Goal: Task Accomplishment & Management: Use online tool/utility

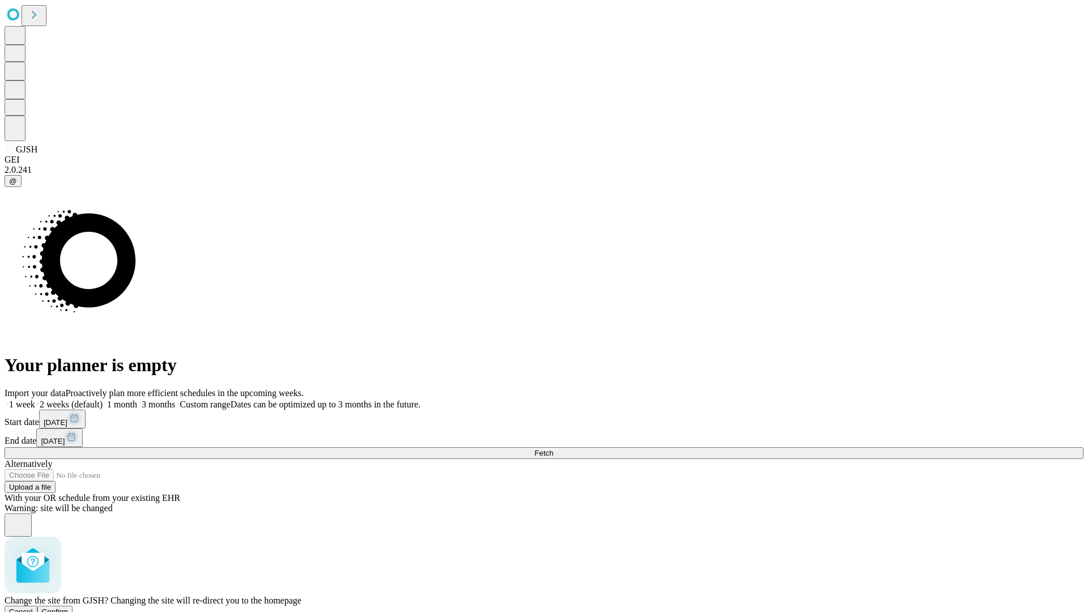
click at [69, 608] on span "Confirm" at bounding box center [55, 612] width 27 height 9
click at [137, 400] on label "1 month" at bounding box center [120, 405] width 35 height 10
click at [553, 449] on span "Fetch" at bounding box center [544, 453] width 19 height 9
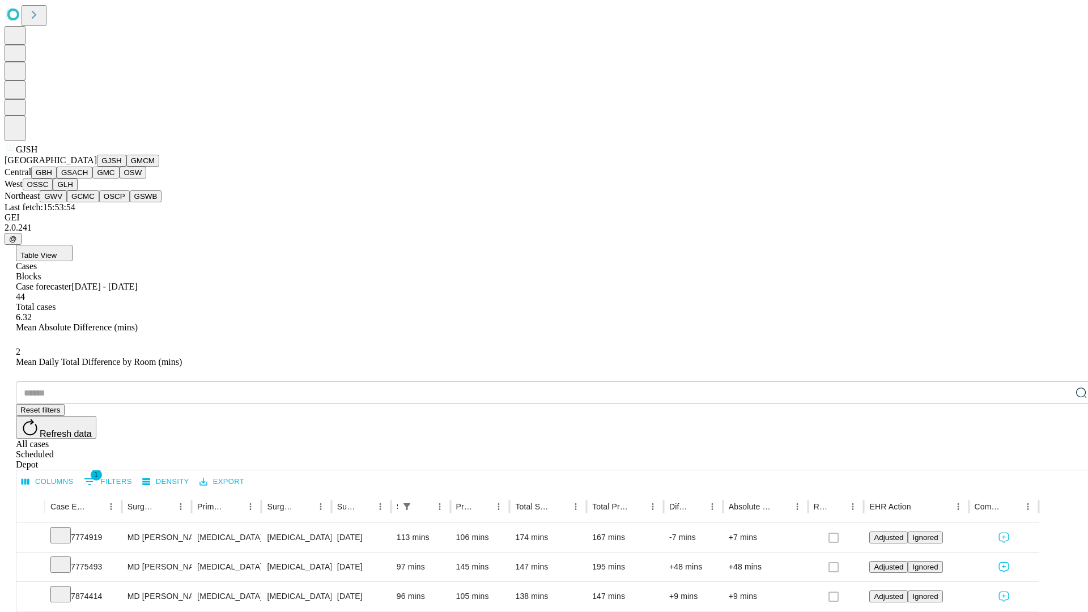
click at [126, 167] on button "GMCM" at bounding box center [142, 161] width 33 height 12
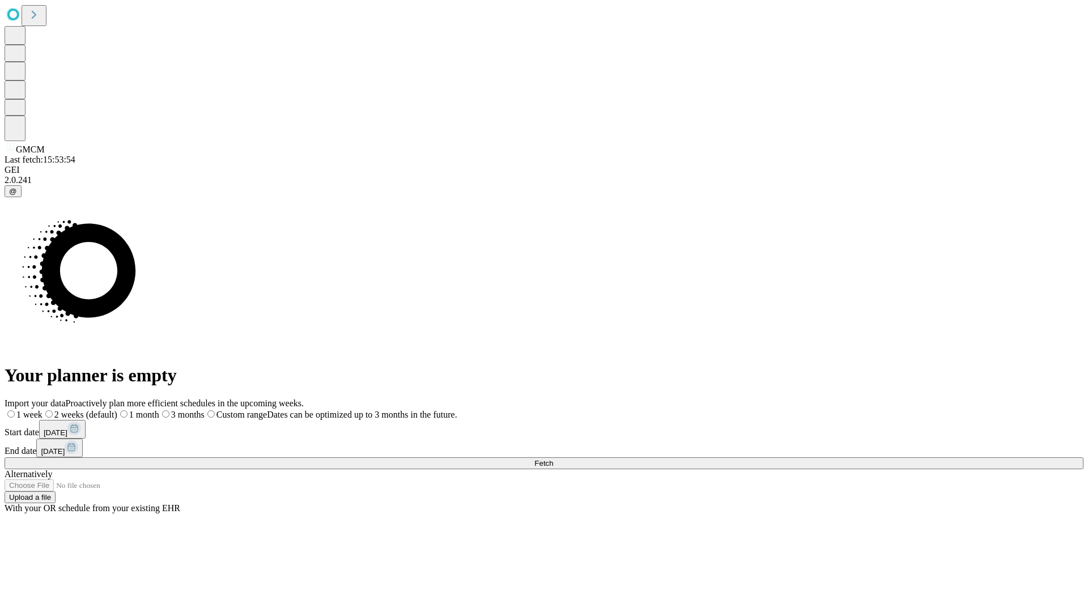
click at [159, 410] on label "1 month" at bounding box center [138, 415] width 42 height 10
click at [553, 459] on span "Fetch" at bounding box center [544, 463] width 19 height 9
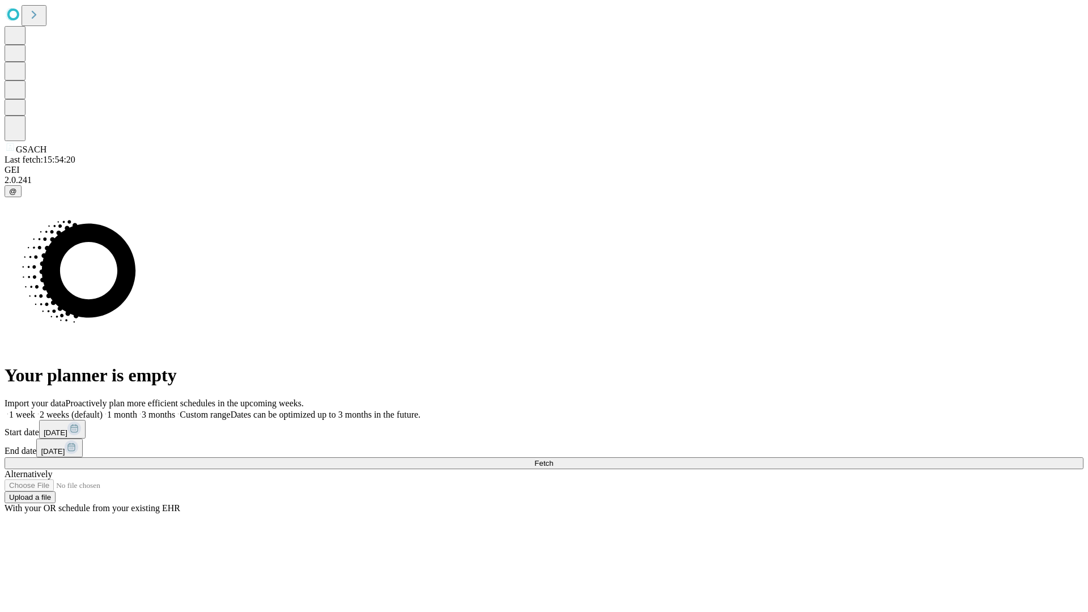
click at [137, 410] on label "1 month" at bounding box center [120, 415] width 35 height 10
click at [553, 459] on span "Fetch" at bounding box center [544, 463] width 19 height 9
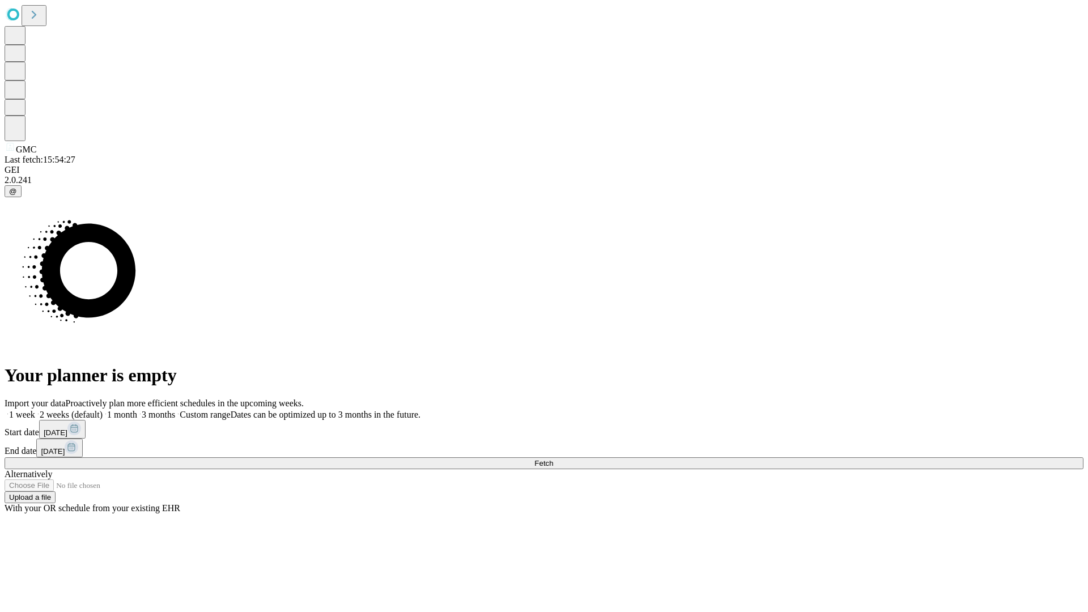
click at [137, 410] on label "1 month" at bounding box center [120, 415] width 35 height 10
click at [553, 459] on span "Fetch" at bounding box center [544, 463] width 19 height 9
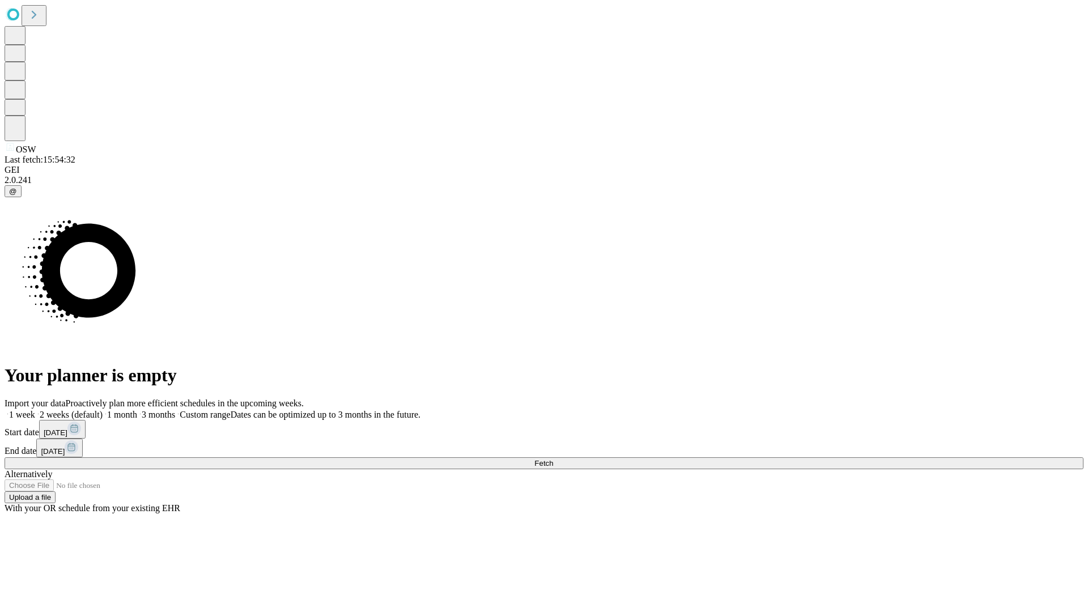
click at [137, 410] on label "1 month" at bounding box center [120, 415] width 35 height 10
click at [553, 459] on span "Fetch" at bounding box center [544, 463] width 19 height 9
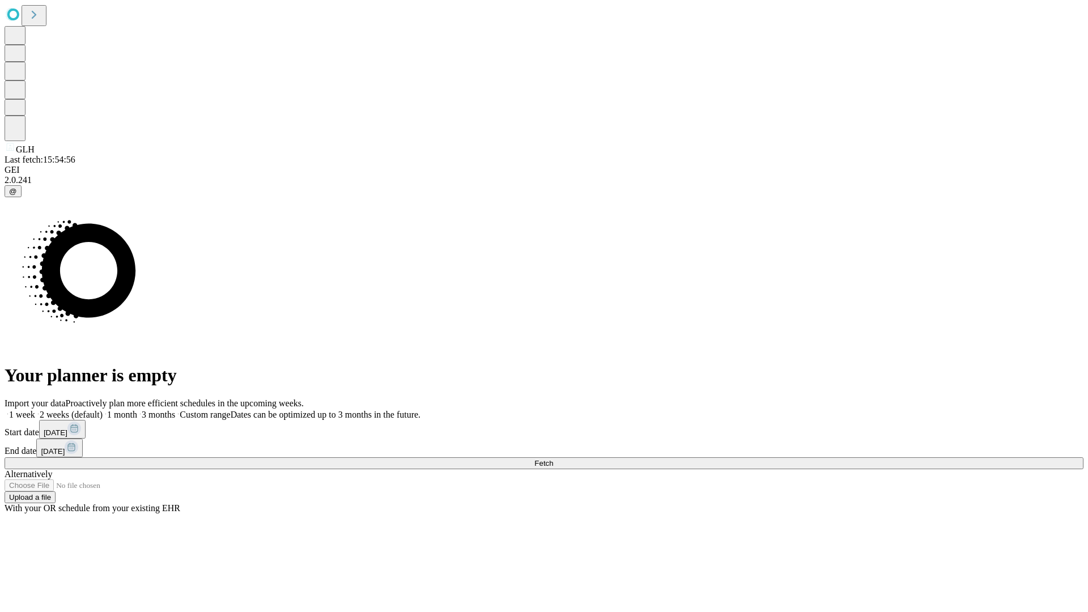
click at [137, 410] on label "1 month" at bounding box center [120, 415] width 35 height 10
click at [553, 459] on span "Fetch" at bounding box center [544, 463] width 19 height 9
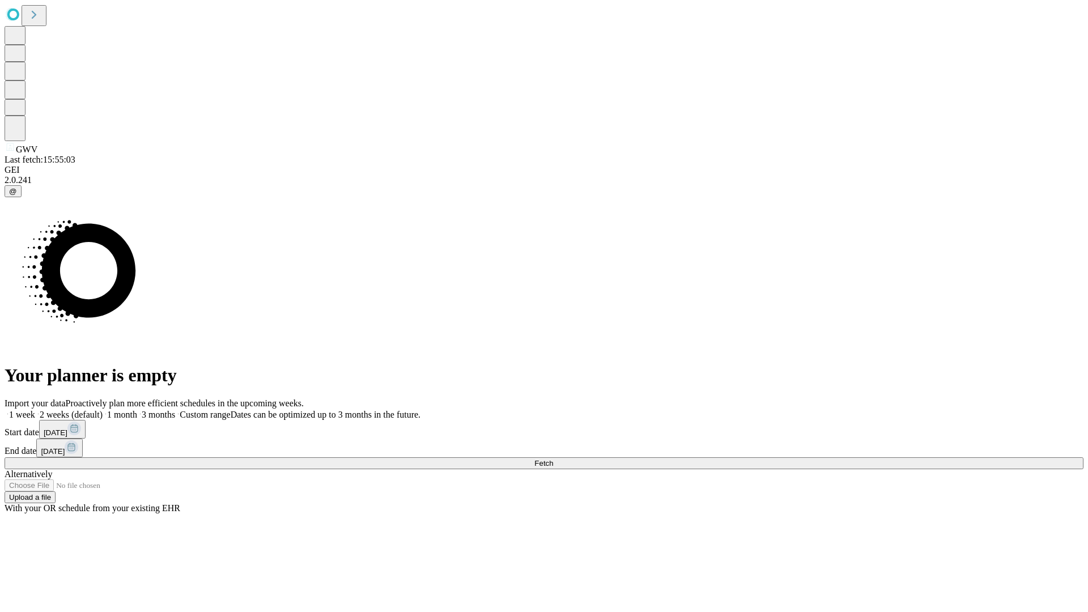
click at [137, 410] on label "1 month" at bounding box center [120, 415] width 35 height 10
click at [553, 459] on span "Fetch" at bounding box center [544, 463] width 19 height 9
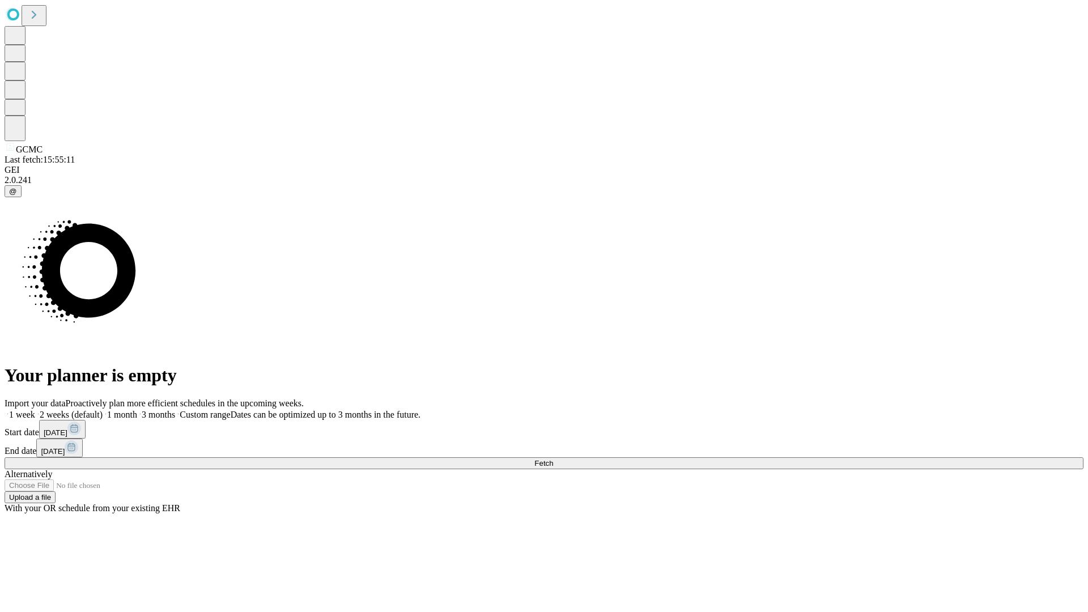
click at [137, 410] on label "1 month" at bounding box center [120, 415] width 35 height 10
click at [553, 459] on span "Fetch" at bounding box center [544, 463] width 19 height 9
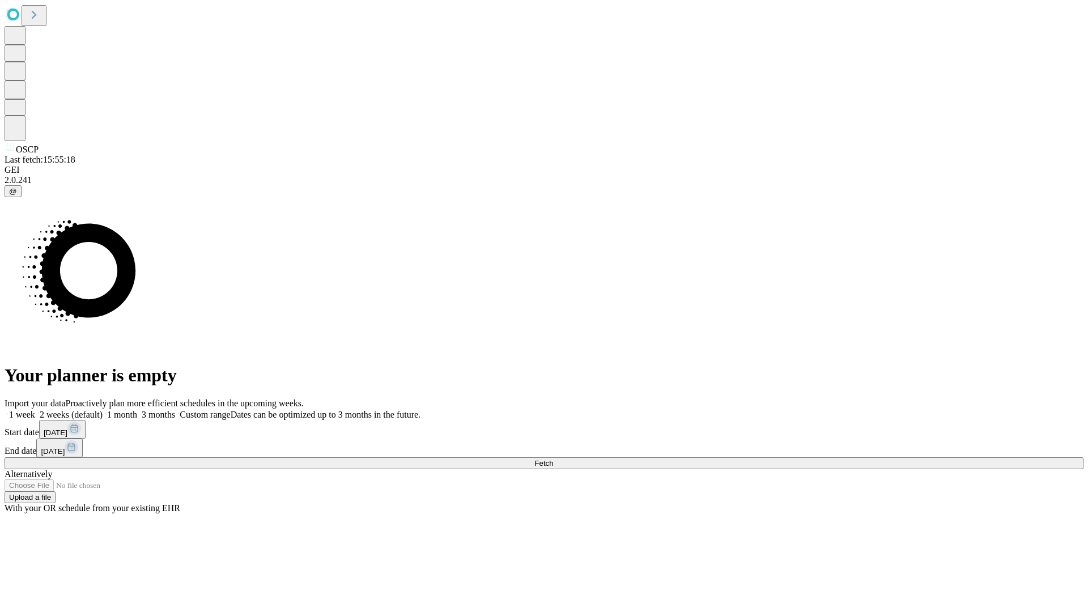
click at [137, 410] on label "1 month" at bounding box center [120, 415] width 35 height 10
click at [553, 459] on span "Fetch" at bounding box center [544, 463] width 19 height 9
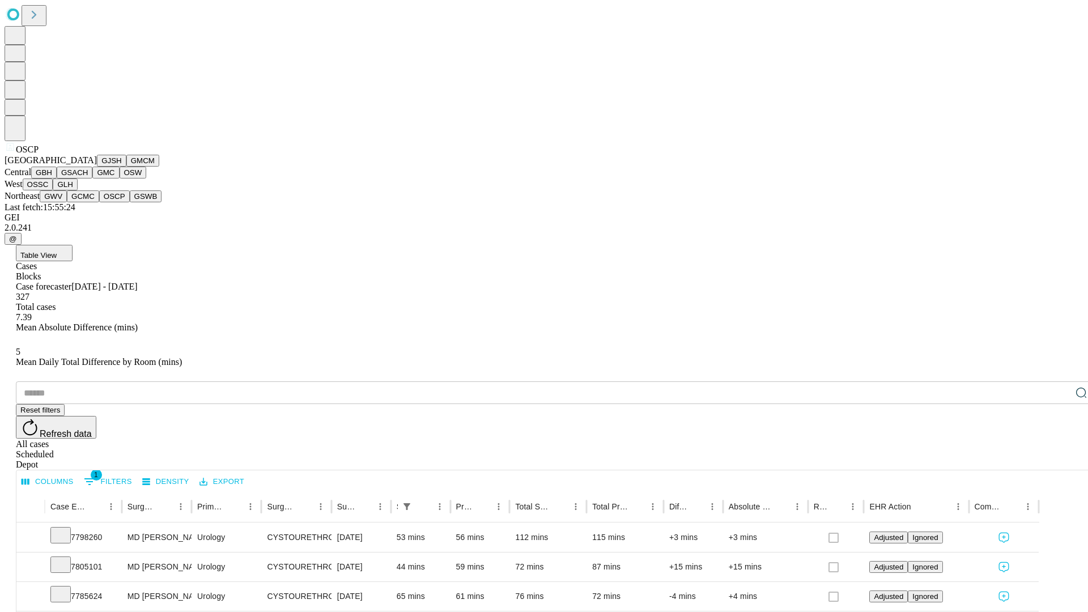
click at [130, 202] on button "GSWB" at bounding box center [146, 196] width 32 height 12
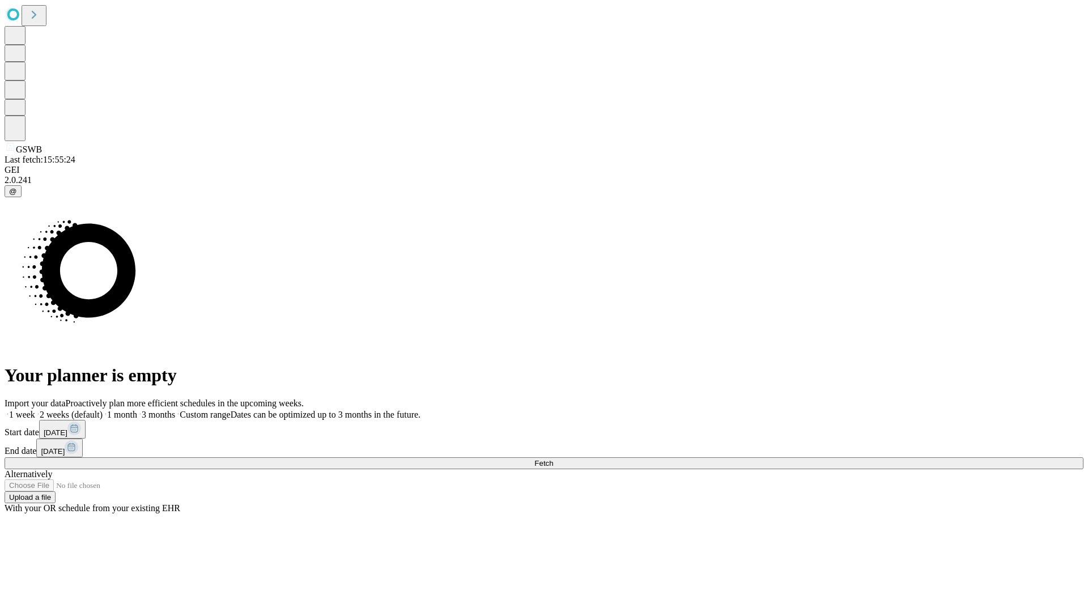
click at [137, 410] on label "1 month" at bounding box center [120, 415] width 35 height 10
click at [553, 459] on span "Fetch" at bounding box center [544, 463] width 19 height 9
